Goal: Task Accomplishment & Management: Manage account settings

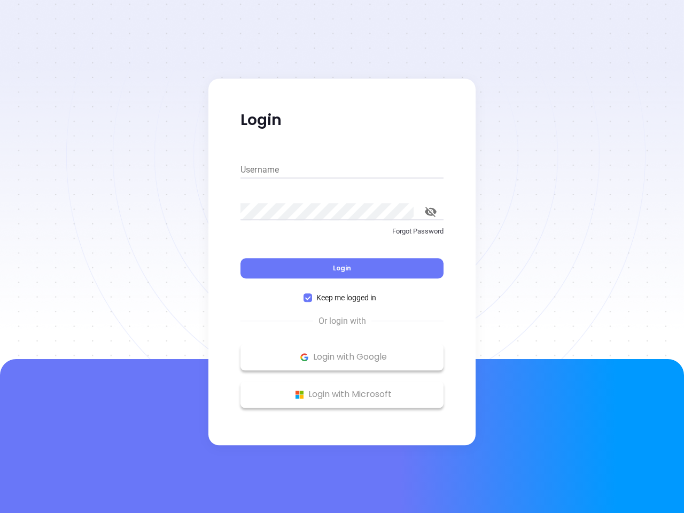
click at [342, 256] on div "Login" at bounding box center [341, 261] width 203 height 33
click at [342, 170] on input "Username" at bounding box center [341, 169] width 203 height 17
click at [430, 211] on icon "toggle password visibility" at bounding box center [431, 212] width 12 height 10
click at [342, 268] on span "Login" at bounding box center [342, 267] width 18 height 9
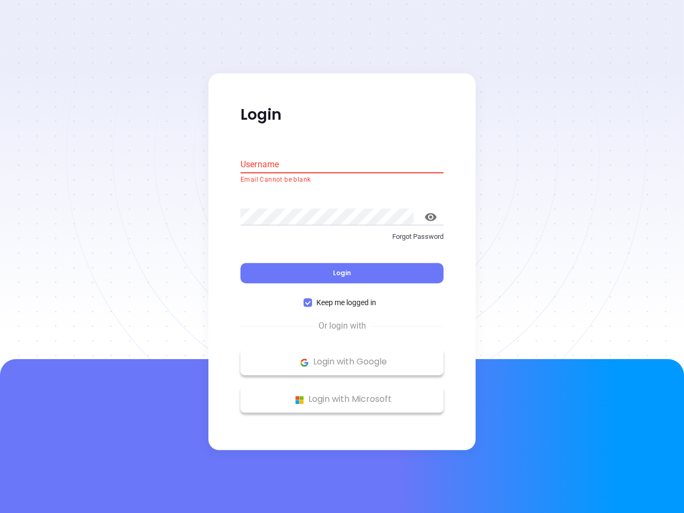
click at [342, 297] on span "Keep me logged in" at bounding box center [346, 303] width 68 height 12
click at [312, 299] on input "Keep me logged in" at bounding box center [307, 303] width 9 height 9
checkbox input "false"
click at [342, 357] on p "Login with Google" at bounding box center [342, 362] width 192 height 16
click at [342, 394] on p "Login with Microsoft" at bounding box center [342, 399] width 192 height 16
